Goal: Information Seeking & Learning: Learn about a topic

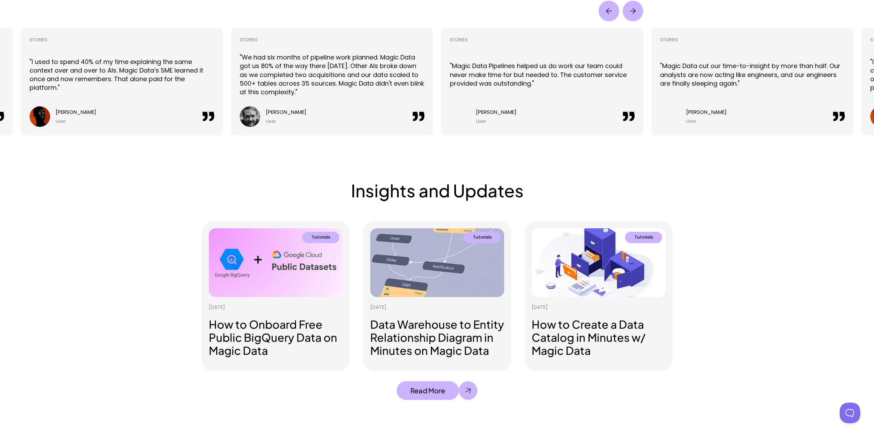
scroll to position [1599, 0]
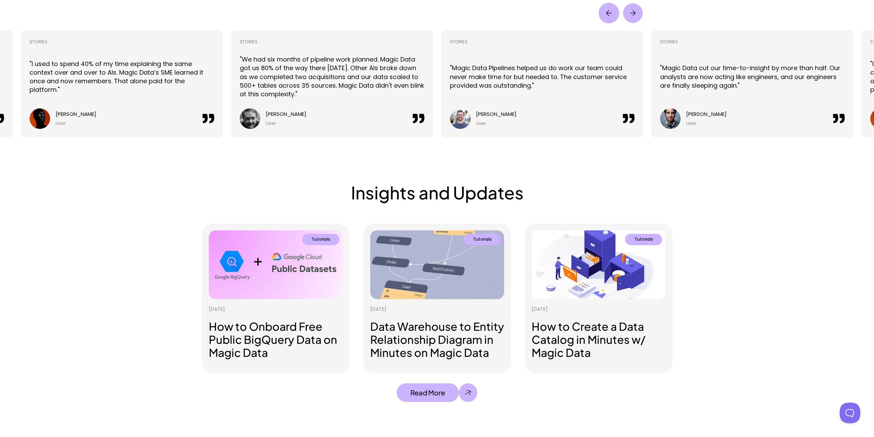
click at [630, 14] on img "Next" at bounding box center [633, 13] width 20 height 20
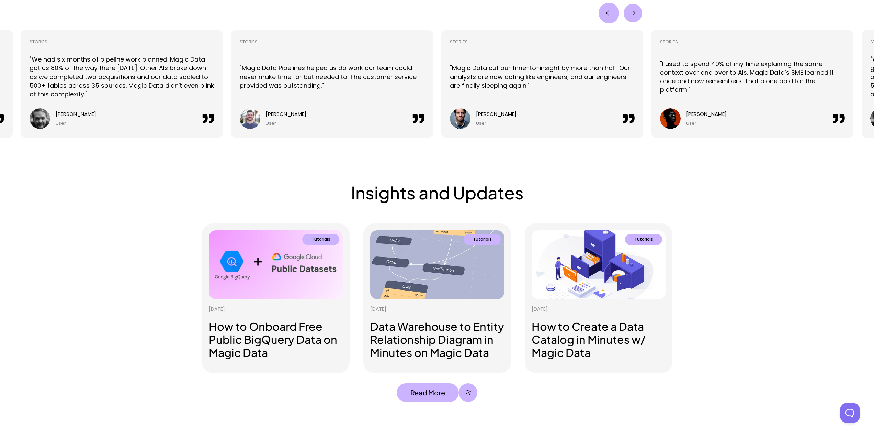
click at [630, 13] on img "Next" at bounding box center [633, 13] width 19 height 19
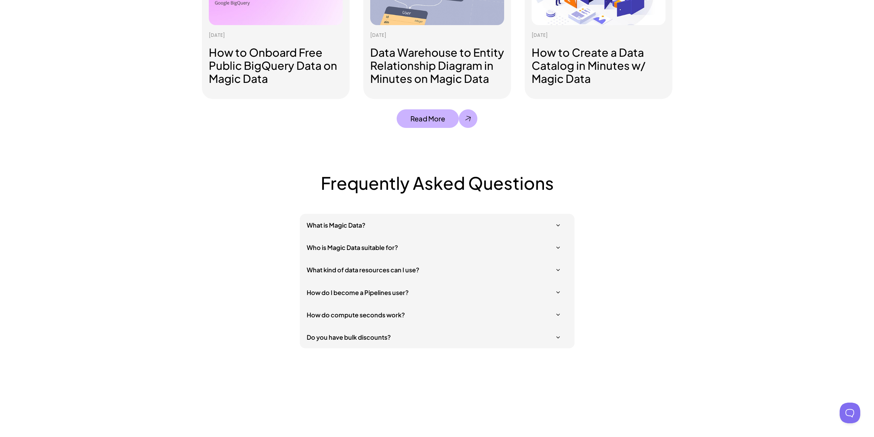
scroll to position [1977, 0]
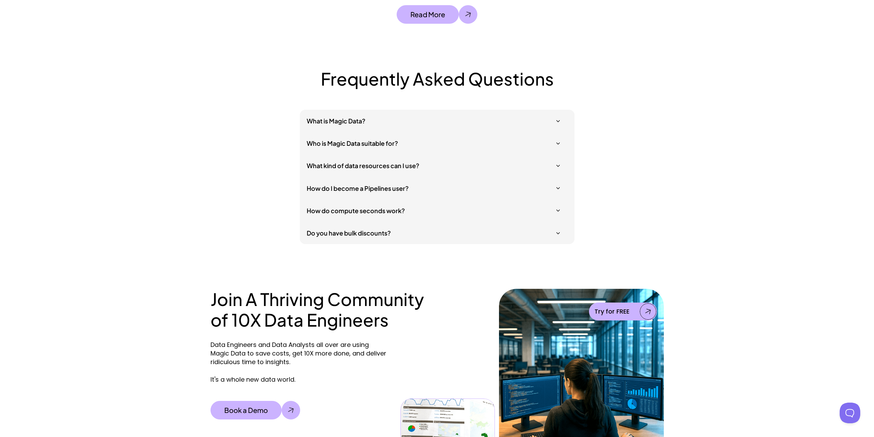
click at [505, 125] on div "What is Magic Data?" at bounding box center [437, 121] width 275 height 22
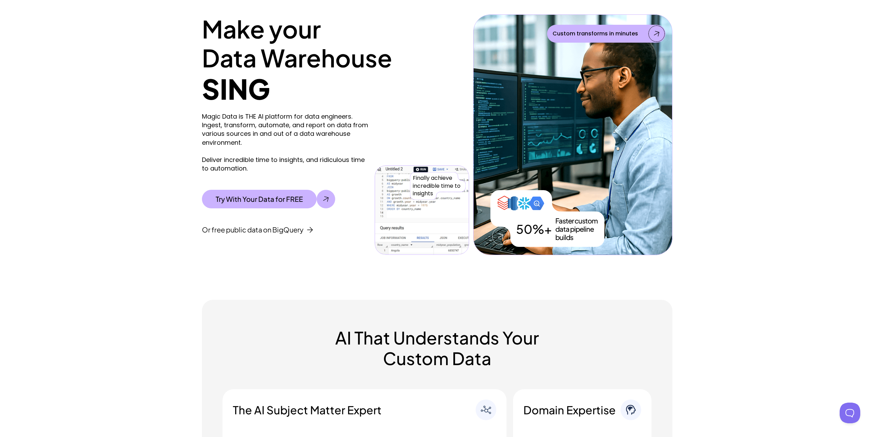
scroll to position [0, 0]
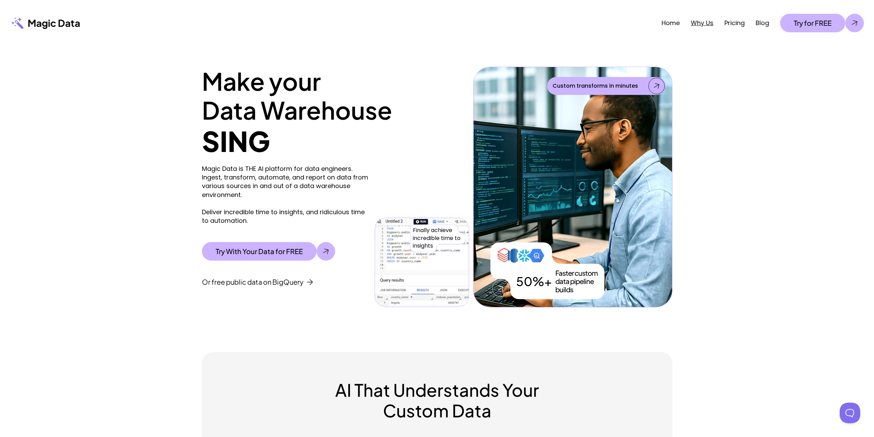
click at [701, 22] on link "Why Us" at bounding box center [702, 23] width 23 height 9
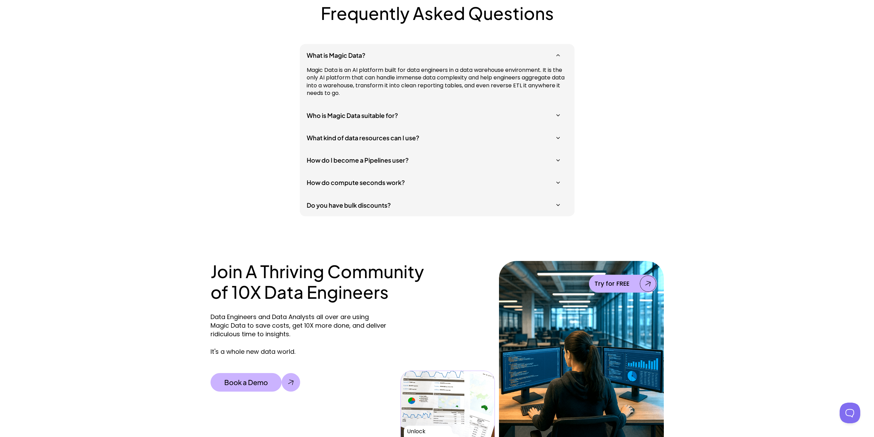
scroll to position [2225, 0]
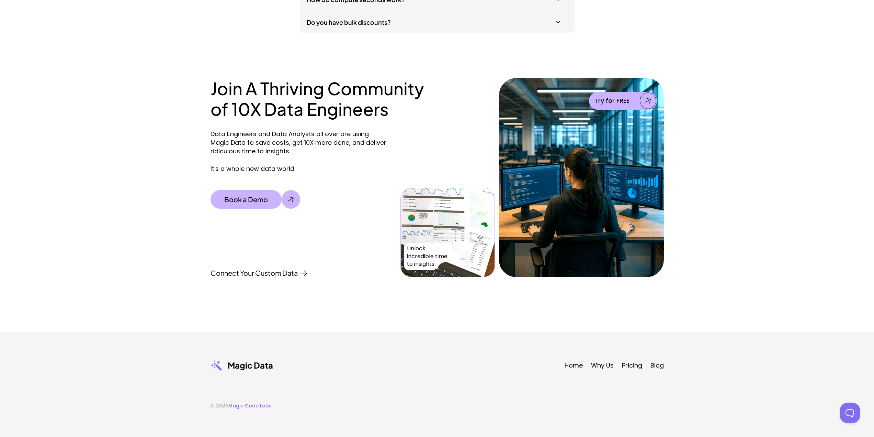
click at [574, 366] on link "Home" at bounding box center [574, 365] width 18 height 9
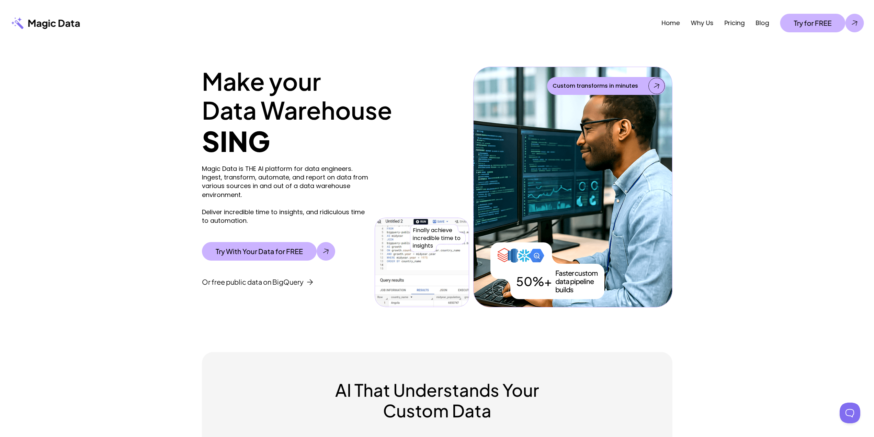
scroll to position [668, 0]
